Goal: Task Accomplishment & Management: Use online tool/utility

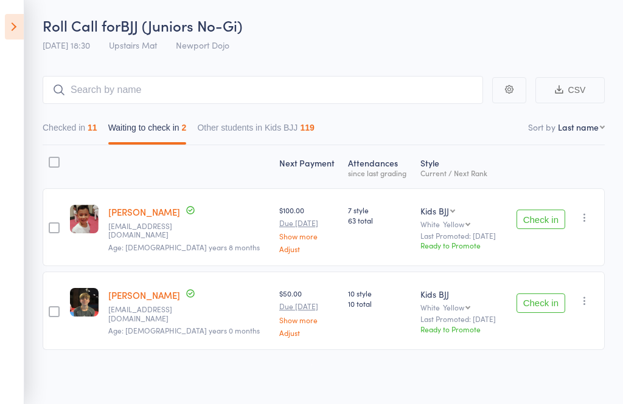
click at [586, 224] on button "button" at bounding box center [584, 217] width 15 height 15
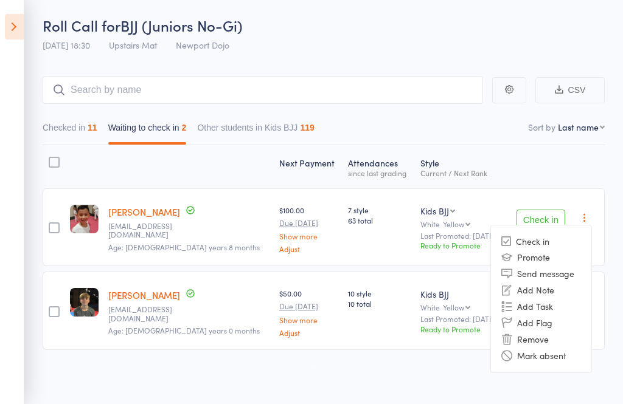
click at [552, 342] on li "Remove" at bounding box center [541, 339] width 100 height 16
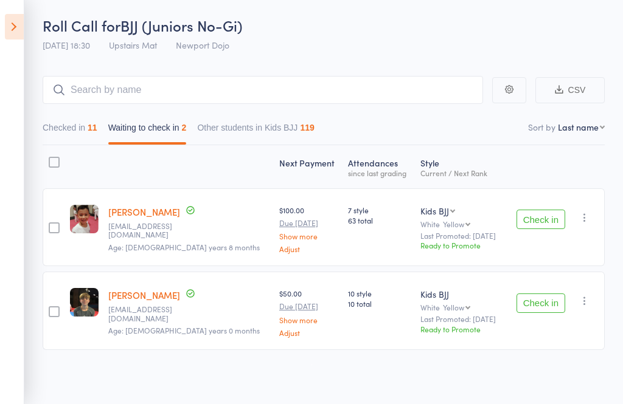
scroll to position [9, 0]
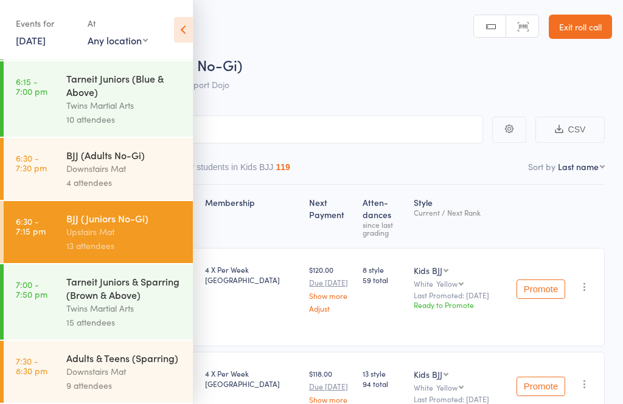
scroll to position [803, 0]
click at [190, 31] on icon at bounding box center [183, 30] width 19 height 26
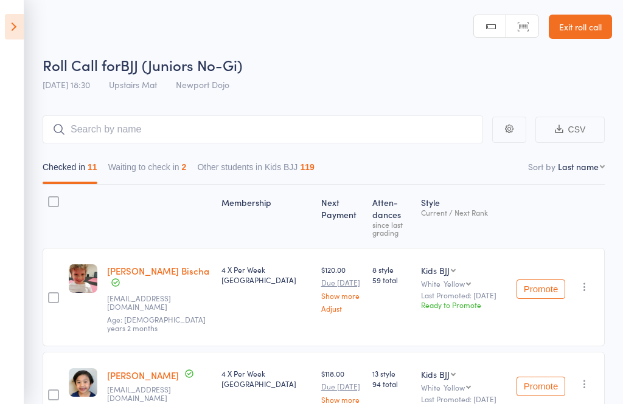
click at [158, 164] on button "Waiting to check in 2" at bounding box center [147, 170] width 78 height 28
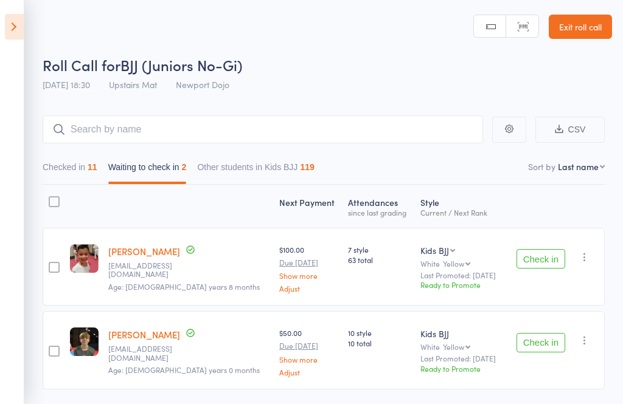
click at [597, 255] on div "Check in Check in Promote Send message Add Note Add Task Add Flag Remove Mark a…" at bounding box center [554, 267] width 99 height 78
click at [592, 260] on button "button" at bounding box center [584, 257] width 15 height 15
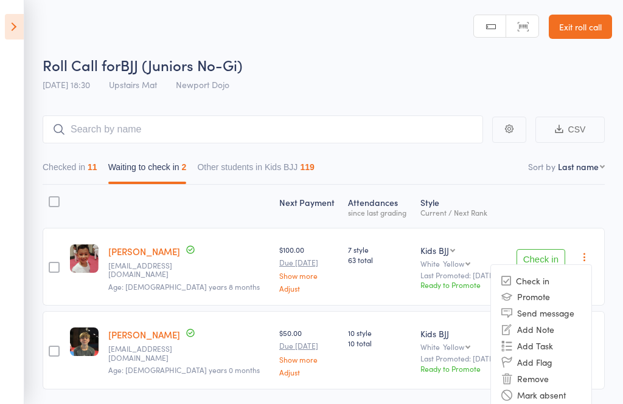
click at [556, 380] on li "Remove" at bounding box center [541, 379] width 100 height 16
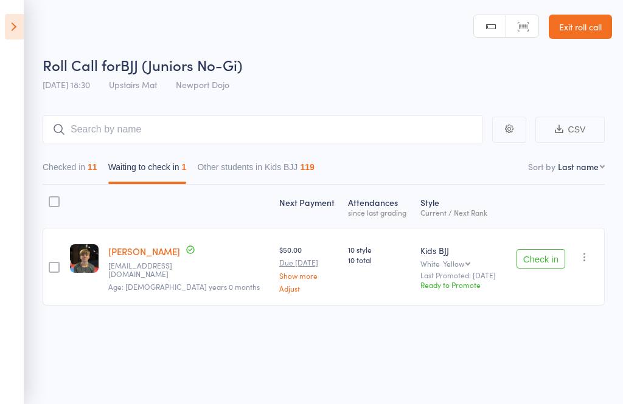
click at [591, 261] on icon "button" at bounding box center [584, 257] width 12 height 12
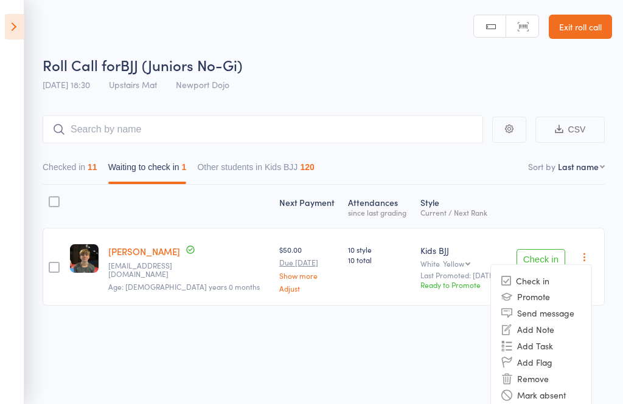
click at [557, 376] on li "Remove" at bounding box center [541, 379] width 100 height 16
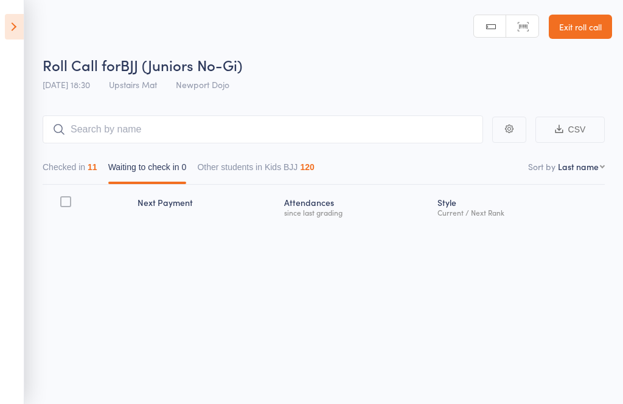
click at [9, 32] on icon at bounding box center [14, 27] width 19 height 26
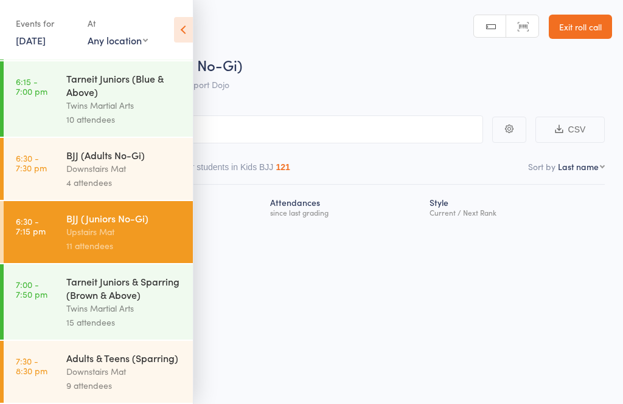
scroll to position [9, 0]
click at [91, 370] on div "Downstairs Mat" at bounding box center [124, 372] width 116 height 14
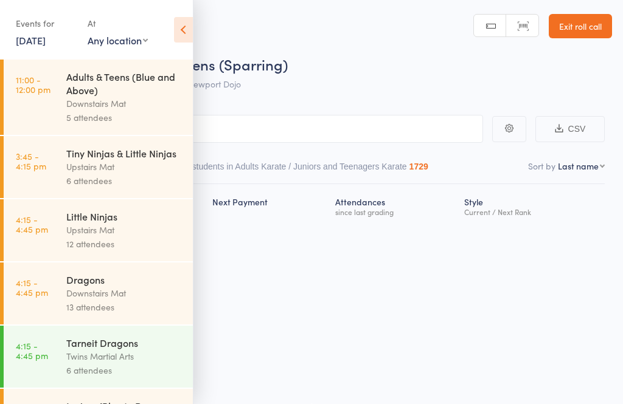
click at [185, 27] on icon at bounding box center [183, 30] width 19 height 26
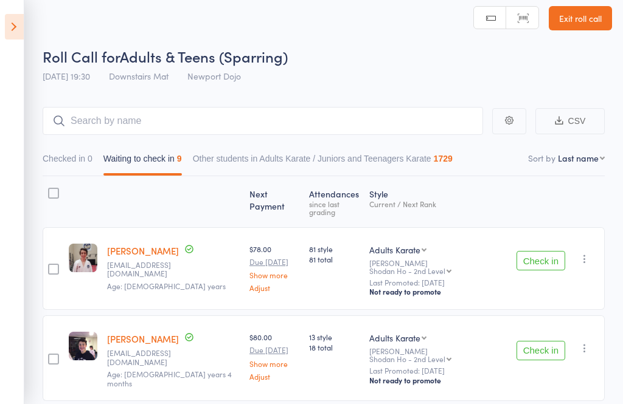
click at [552, 256] on button "Check in" at bounding box center [540, 260] width 49 height 19
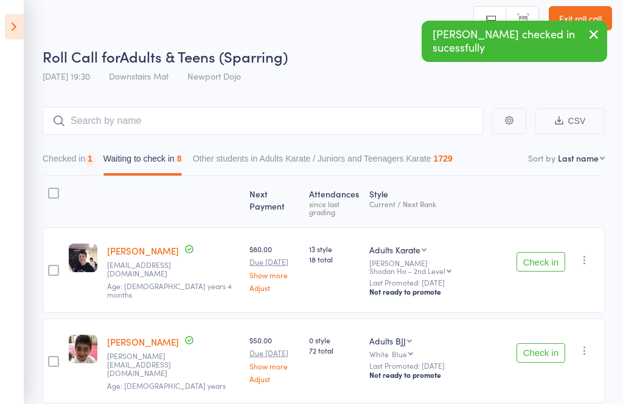
click at [538, 252] on button "Check in" at bounding box center [540, 261] width 49 height 19
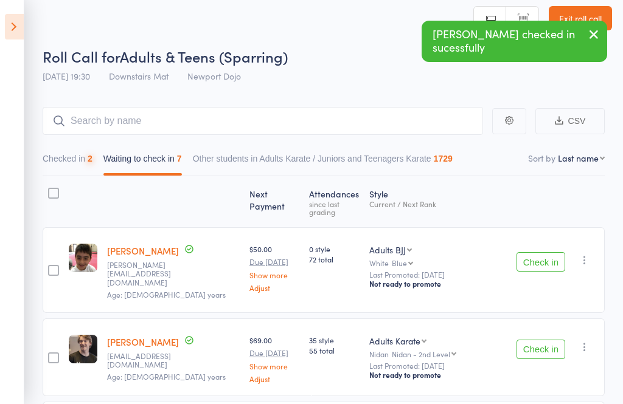
click at [543, 252] on button "Check in" at bounding box center [540, 261] width 49 height 19
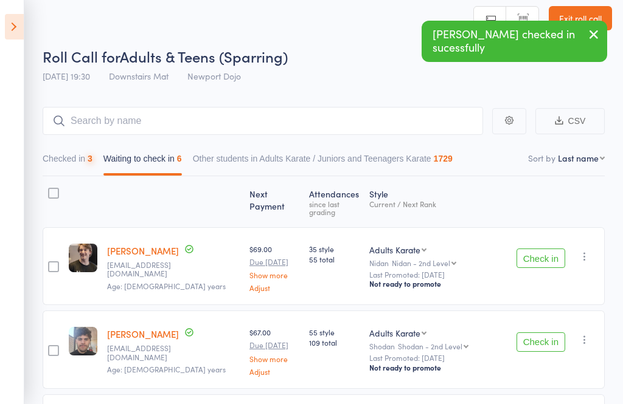
click at [588, 255] on icon "button" at bounding box center [584, 257] width 12 height 12
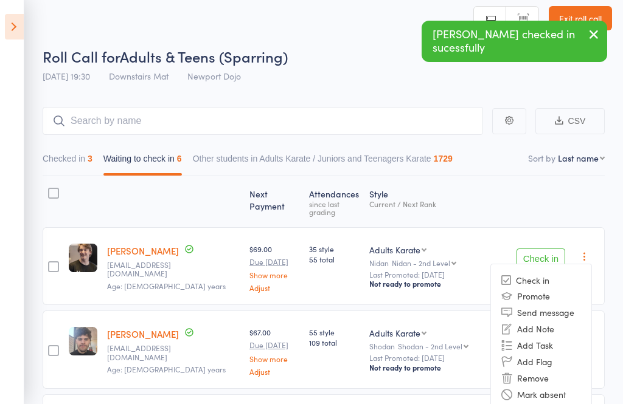
click at [554, 372] on li "Remove" at bounding box center [541, 378] width 100 height 16
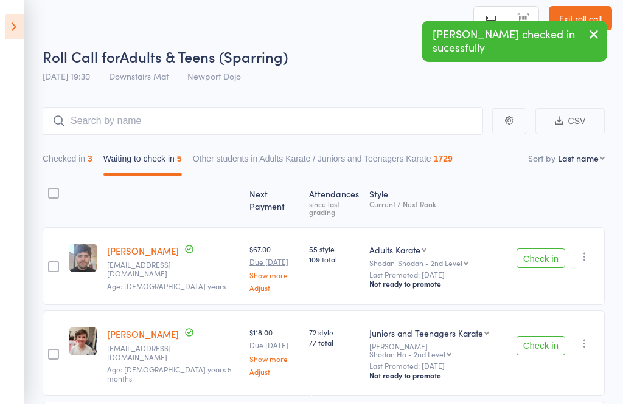
click at [541, 255] on button "Check in" at bounding box center [540, 258] width 49 height 19
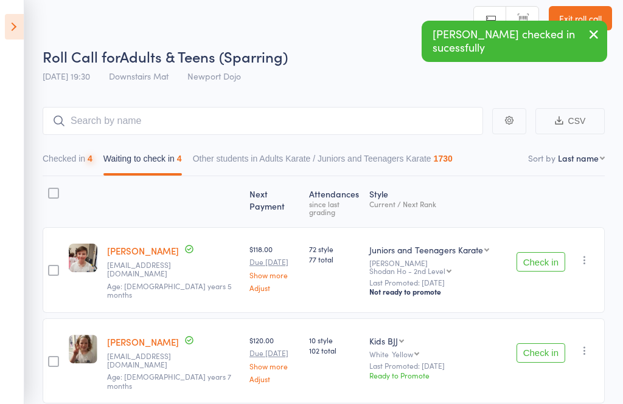
click at [546, 255] on button "Check in" at bounding box center [540, 261] width 49 height 19
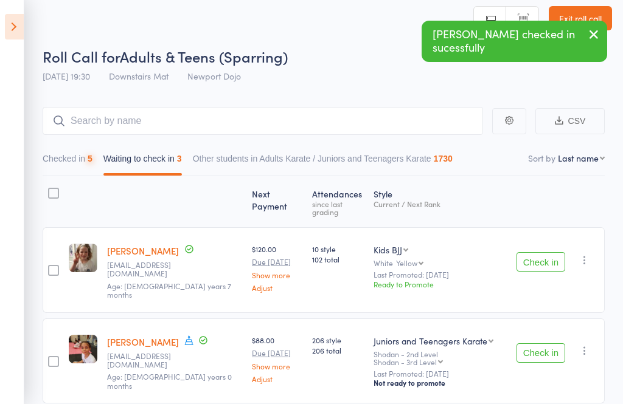
click at [535, 258] on button "Check in" at bounding box center [540, 261] width 49 height 19
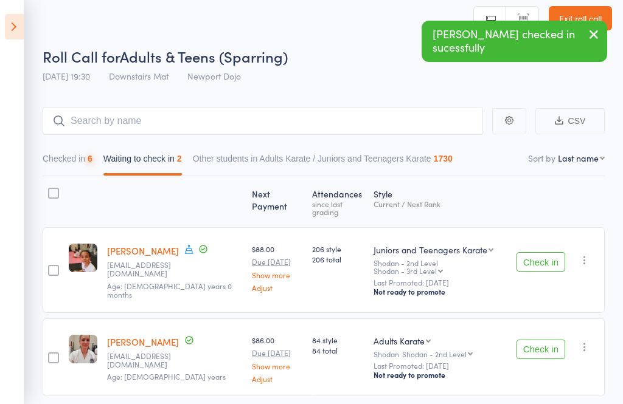
click at [550, 258] on button "Check in" at bounding box center [540, 261] width 49 height 19
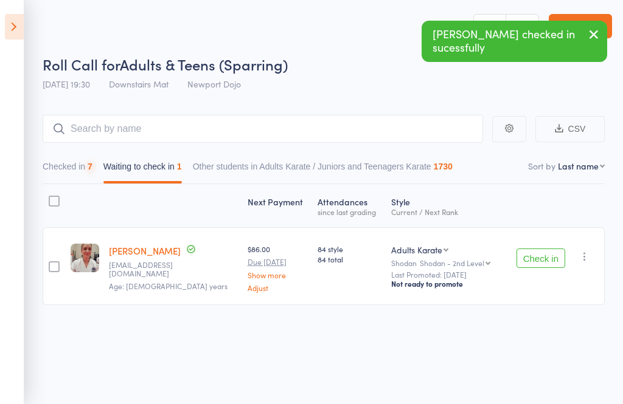
click at [538, 250] on button "Check in" at bounding box center [540, 258] width 49 height 19
